Goal: Find contact information: Find contact information

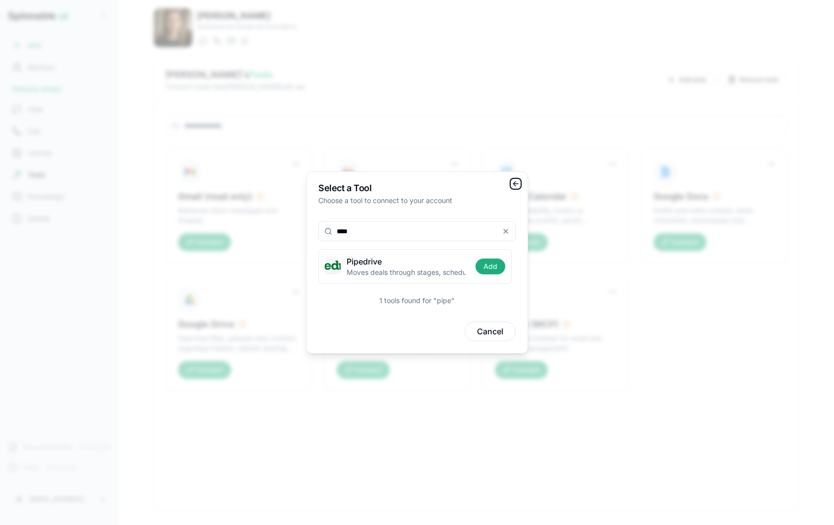
click at [517, 182] on icon "button" at bounding box center [515, 184] width 8 height 8
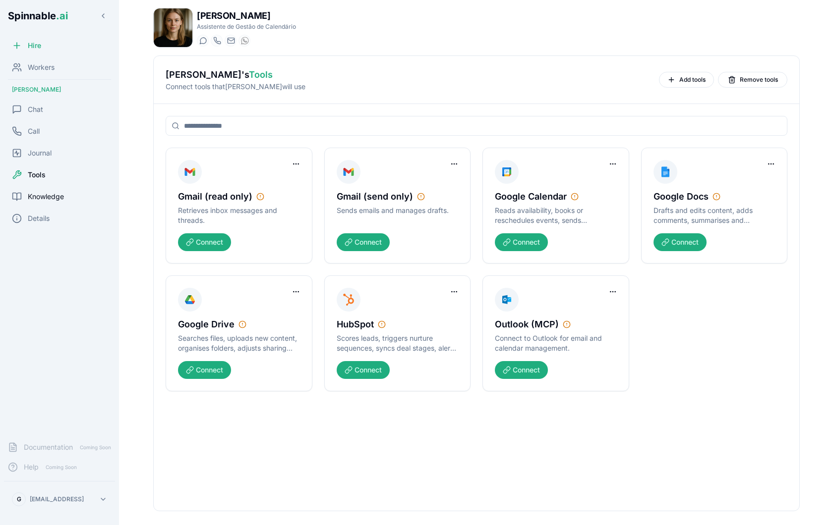
click at [52, 197] on span "Knowledge" at bounding box center [46, 197] width 36 height 10
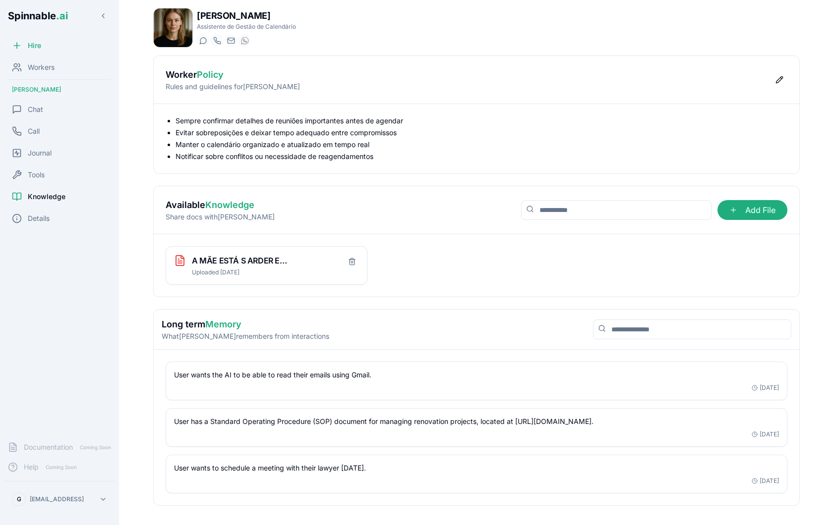
scroll to position [4, 0]
click at [40, 70] on span "Workers" at bounding box center [41, 67] width 27 height 10
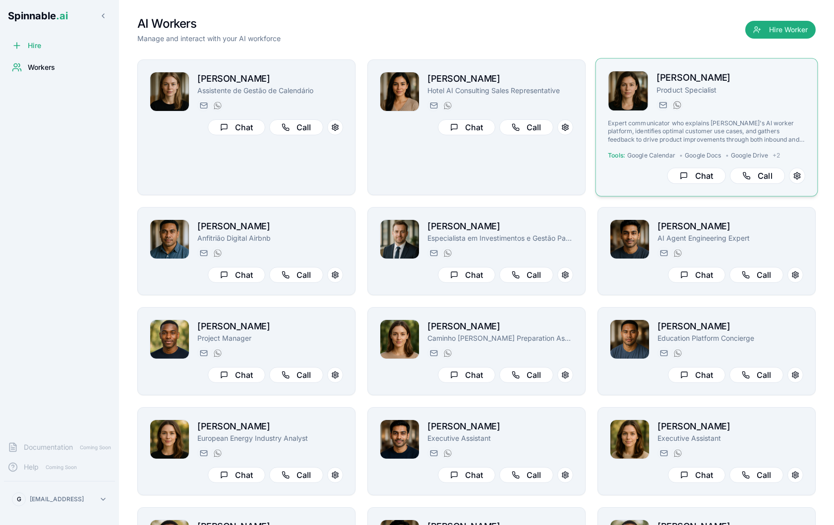
click at [648, 145] on div "Expert communicator who explains [PERSON_NAME]'s AI worker platform, identifies…" at bounding box center [706, 143] width 197 height 49
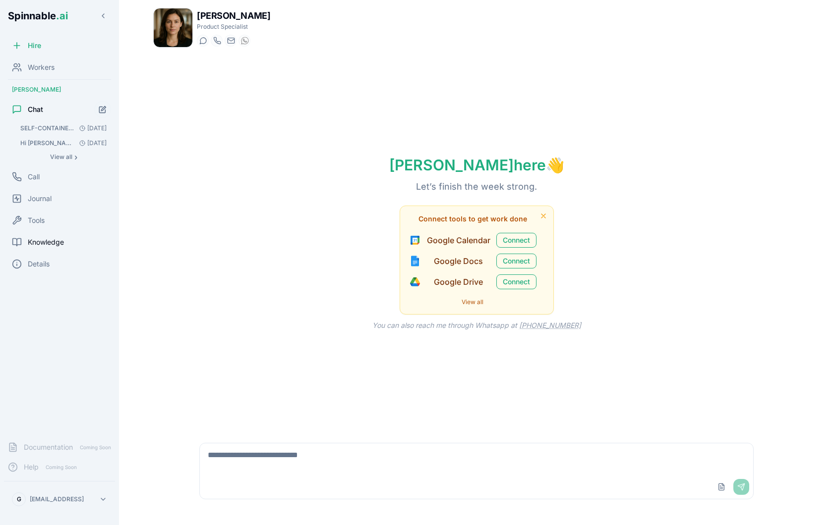
click at [56, 238] on span "Knowledge" at bounding box center [46, 242] width 36 height 10
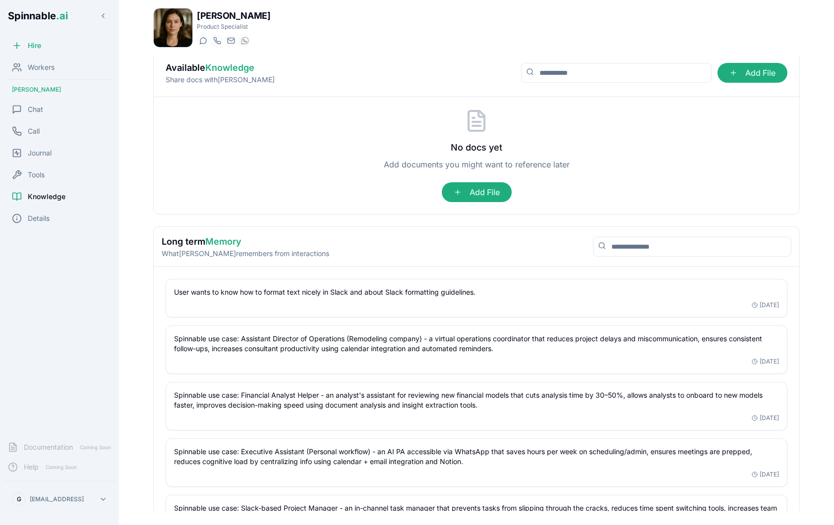
scroll to position [148, 0]
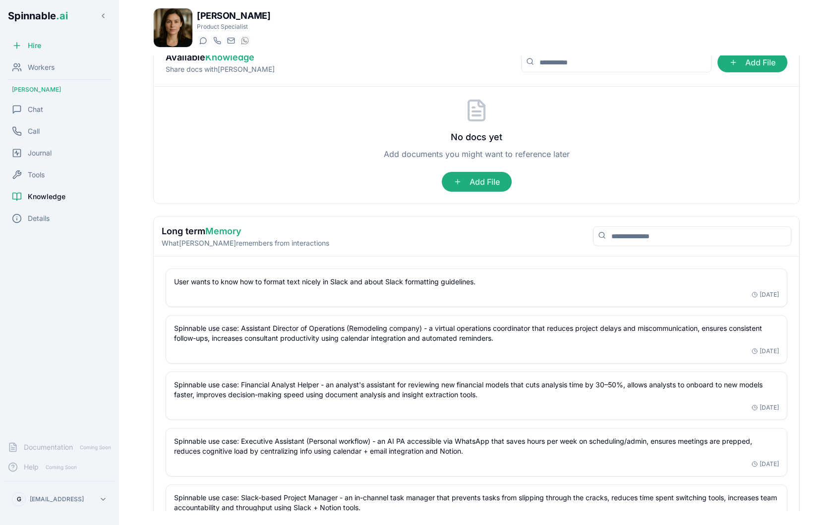
click at [228, 281] on p "User wants to know how to format text nicely in Slack and about Slack formattin…" at bounding box center [476, 282] width 605 height 10
click at [48, 67] on span "Workers" at bounding box center [41, 67] width 27 height 10
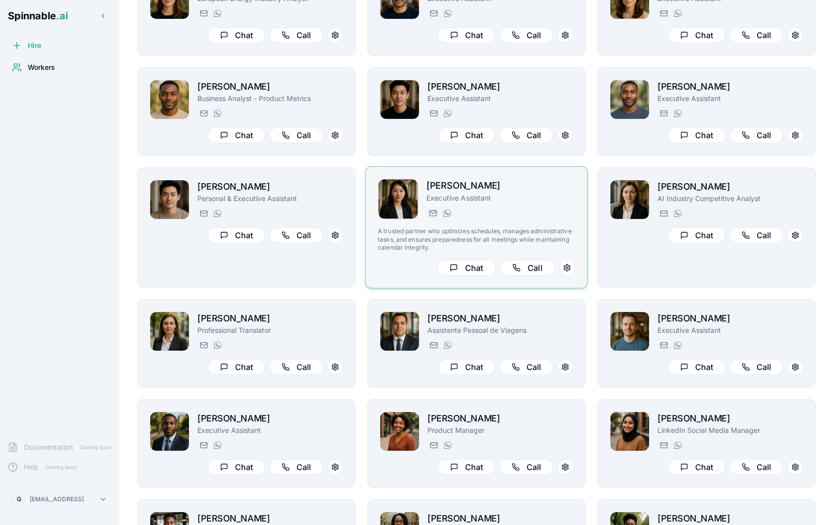
scroll to position [403, 0]
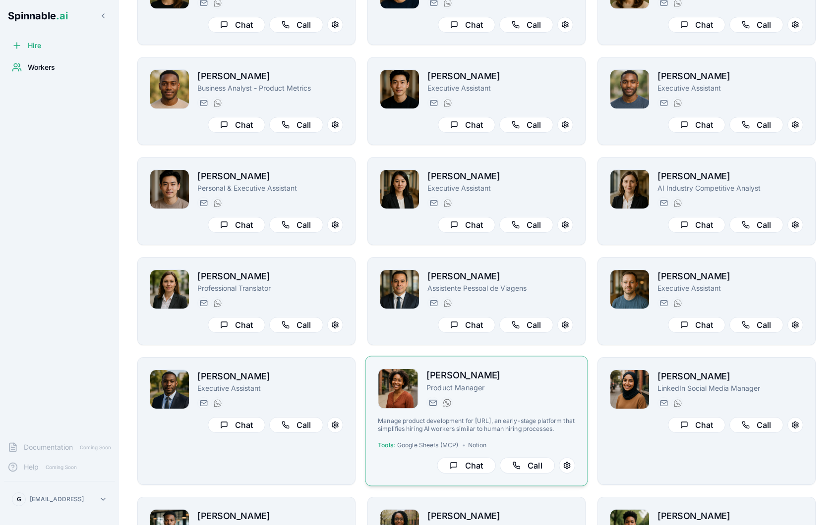
click at [535, 389] on p "Product Manager" at bounding box center [500, 388] width 149 height 10
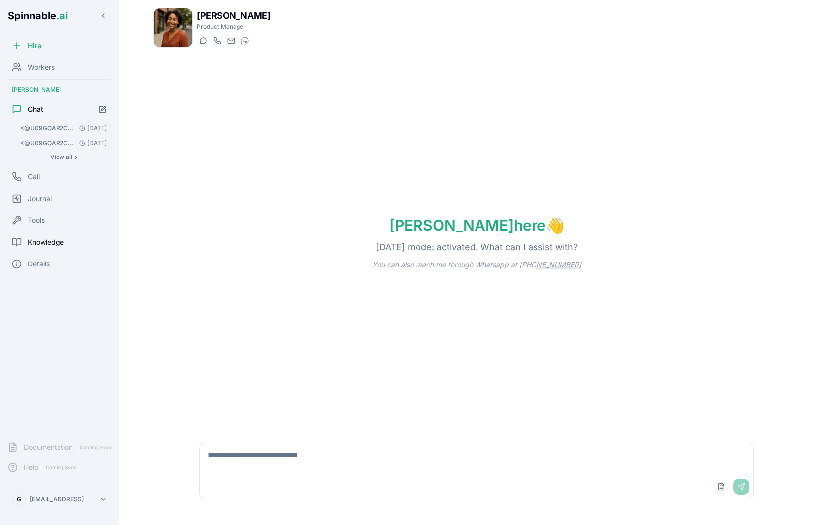
click at [53, 244] on span "Knowledge" at bounding box center [46, 242] width 36 height 10
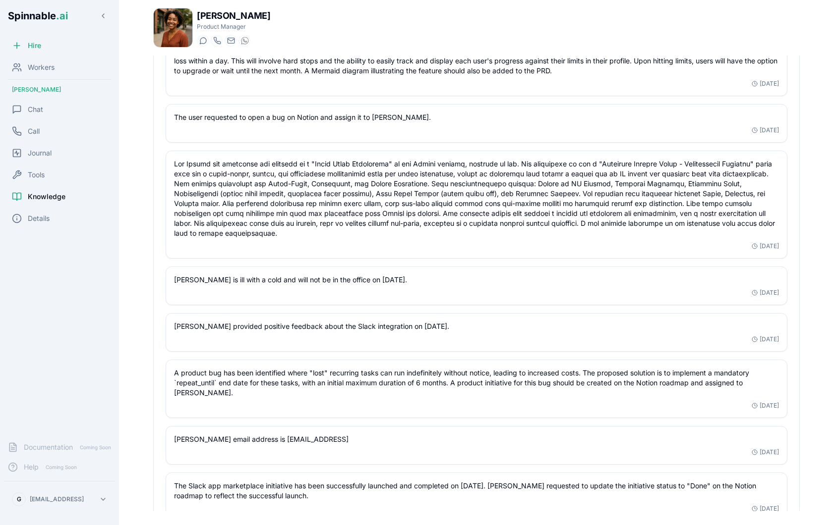
scroll to position [575, 0]
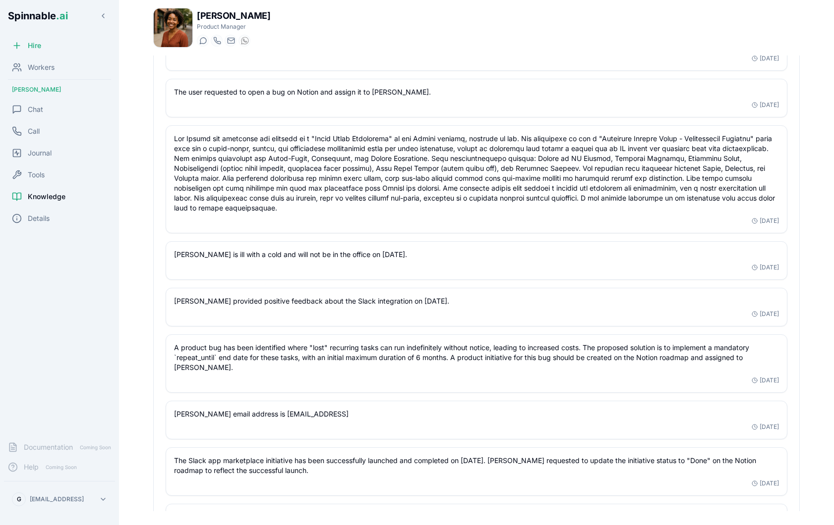
click at [260, 253] on p "[PERSON_NAME] is ill with a cold and will not be in the office on [DATE]." at bounding box center [476, 255] width 605 height 10
click at [231, 199] on p at bounding box center [476, 173] width 605 height 79
click at [235, 257] on p "[PERSON_NAME] is ill with a cold and will not be in the office on [DATE]." at bounding box center [476, 255] width 605 height 10
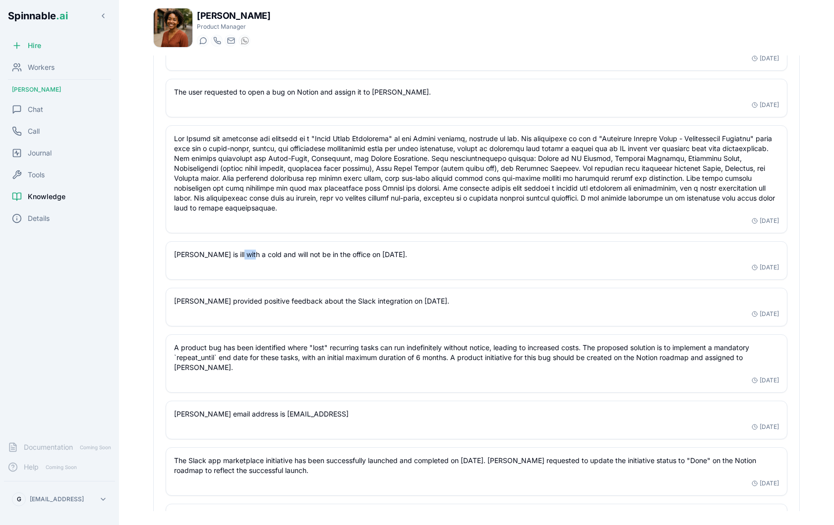
click at [235, 257] on p "[PERSON_NAME] is ill with a cold and will not be in the office on [DATE]." at bounding box center [476, 255] width 605 height 10
click at [278, 301] on p "[PERSON_NAME] provided positive feedback about the Slack integration on [DATE]." at bounding box center [476, 301] width 605 height 10
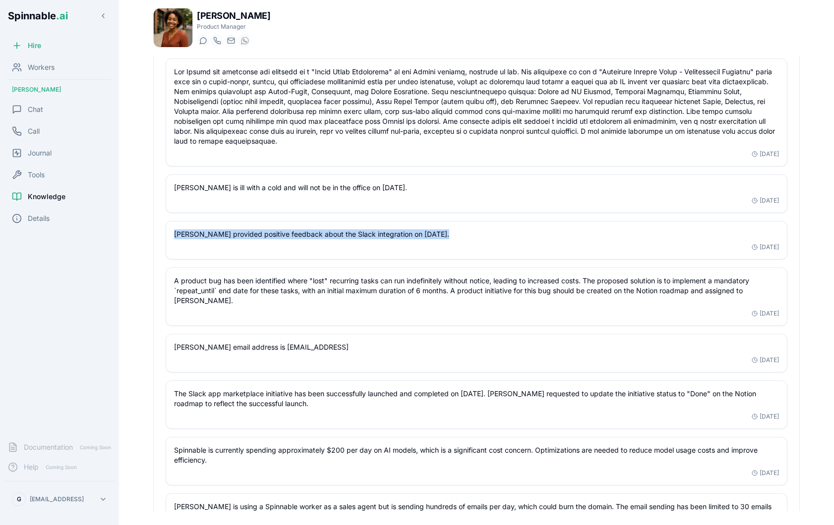
scroll to position [706, 0]
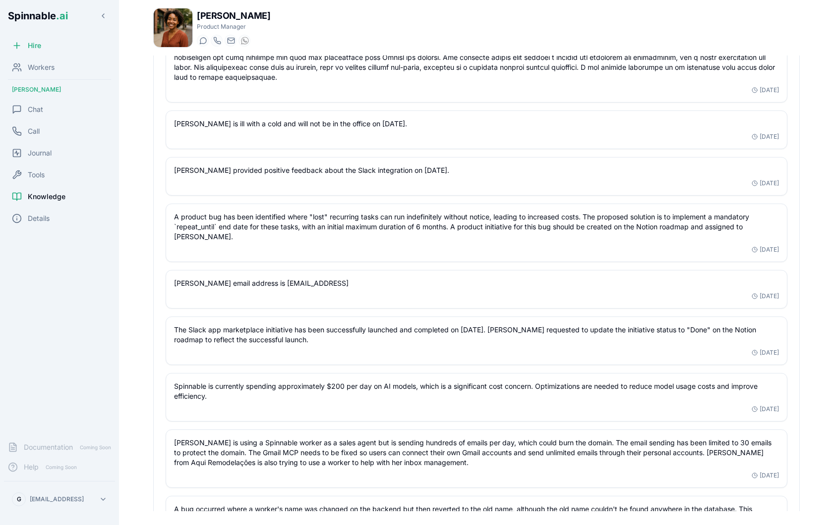
click at [273, 285] on p "[PERSON_NAME] email address is [EMAIL_ADDRESS]" at bounding box center [476, 284] width 605 height 10
click at [766, 279] on p "[PERSON_NAME] email address is [EMAIL_ADDRESS]" at bounding box center [476, 284] width 605 height 10
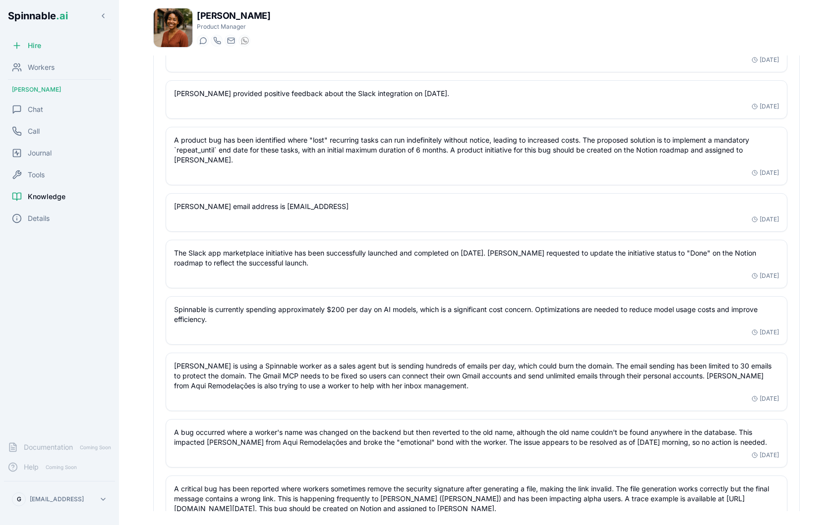
scroll to position [809, 0]
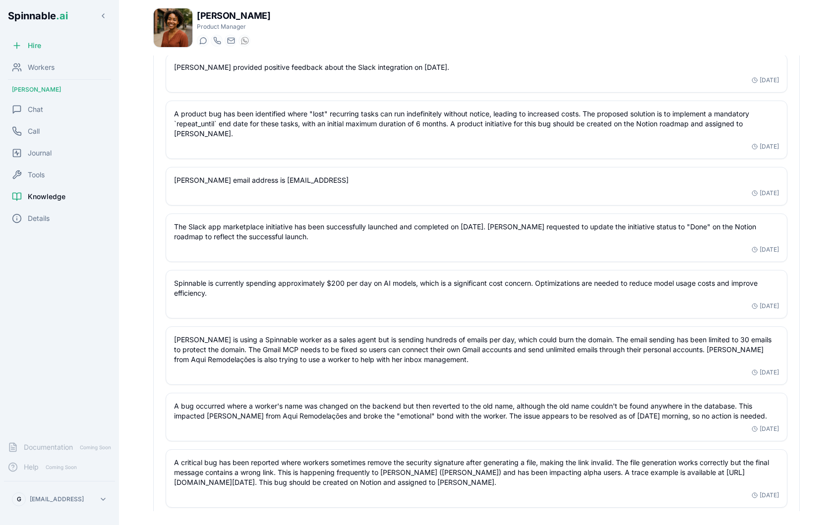
click at [306, 180] on p "[PERSON_NAME] email address is [EMAIL_ADDRESS]" at bounding box center [476, 180] width 605 height 10
copy p "[PERSON_NAME] email address is [EMAIL_ADDRESS]"
click at [37, 107] on span "Chat" at bounding box center [35, 110] width 15 height 10
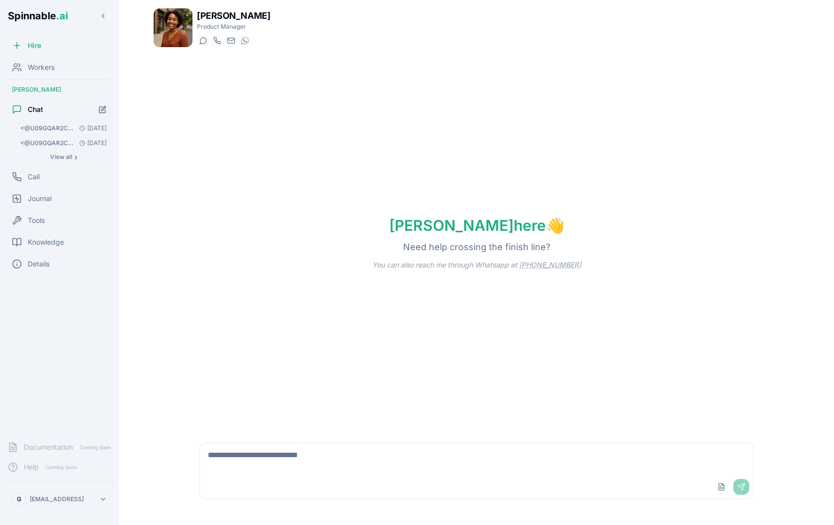
click at [251, 467] on textarea at bounding box center [476, 460] width 553 height 32
paste textarea "**********"
type textarea "**********"
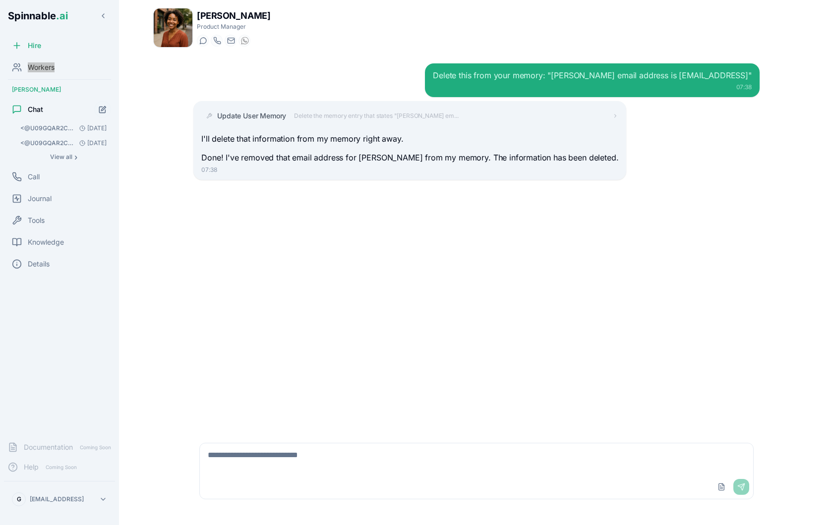
scroll to position [1678, 0]
